Goal: Information Seeking & Learning: Learn about a topic

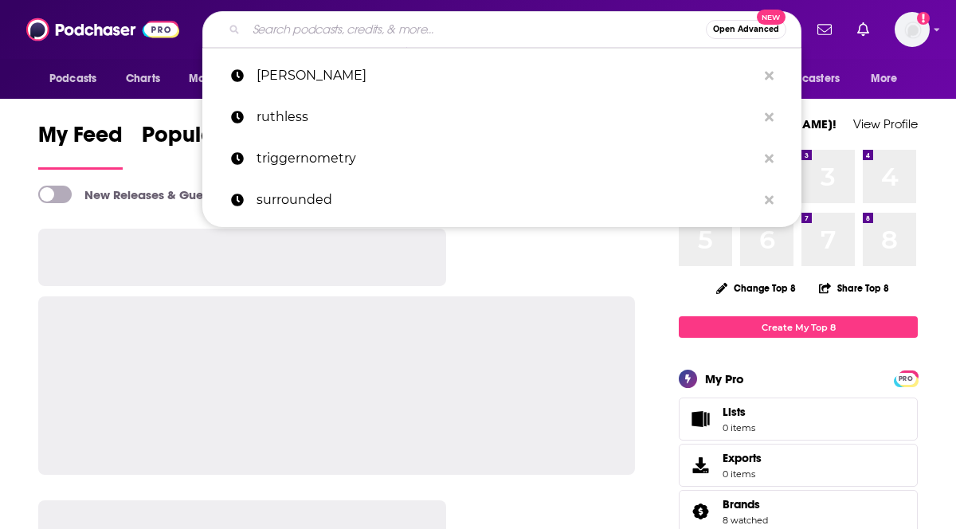
click at [320, 36] on input "Search podcasts, credits, & more..." at bounding box center [476, 30] width 460 height 26
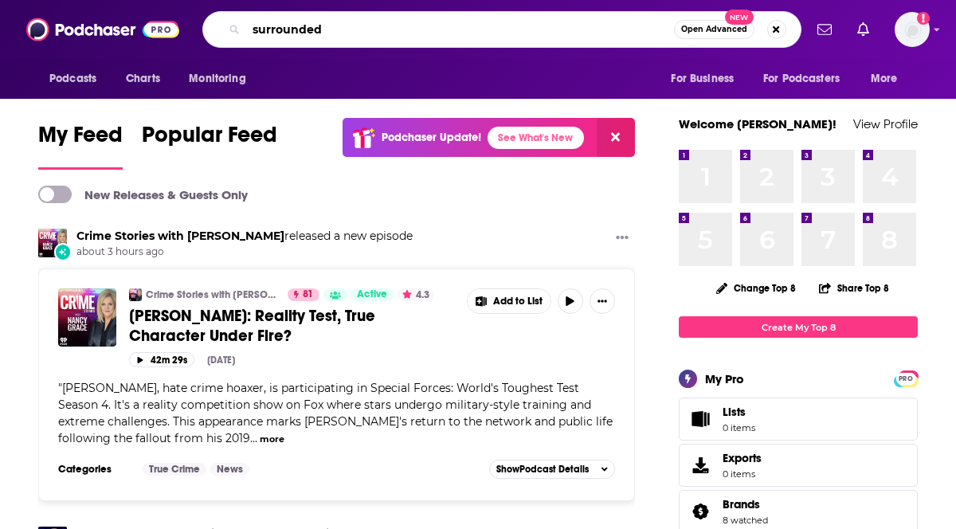
type input "surrounded"
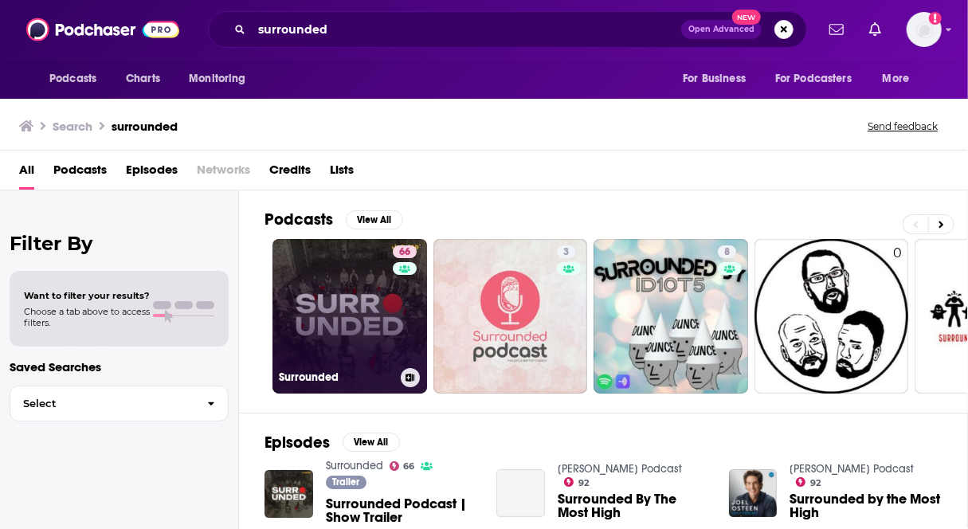
click at [343, 299] on link "66 Surrounded" at bounding box center [350, 316] width 155 height 155
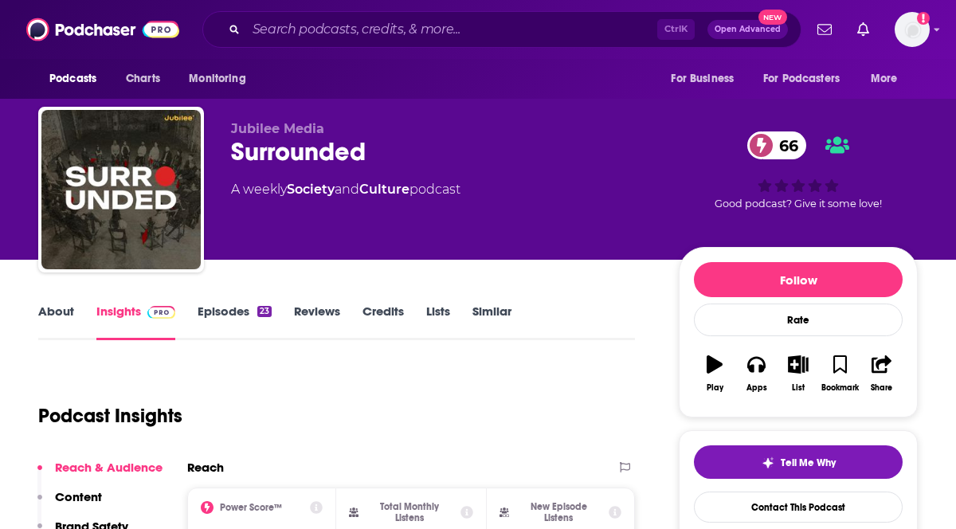
click at [225, 313] on link "Episodes 23" at bounding box center [235, 322] width 74 height 37
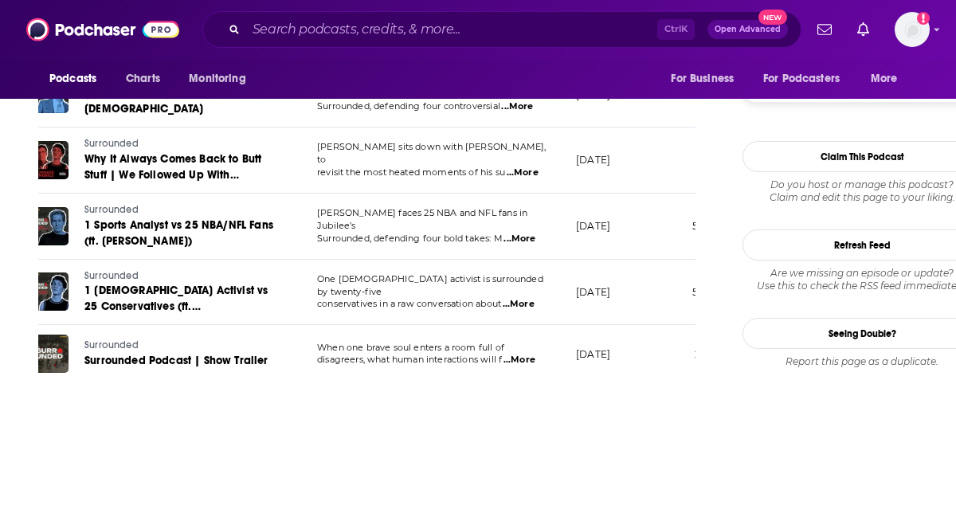
scroll to position [1587, 0]
